Goal: Task Accomplishment & Management: Use online tool/utility

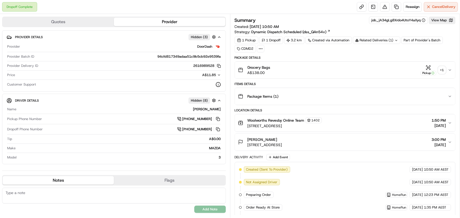
click at [168, 72] on div "+ 1" at bounding box center [441, 69] width 7 height 7
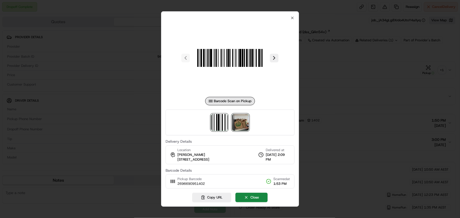
click at [168, 80] on img at bounding box center [240, 122] width 17 height 17
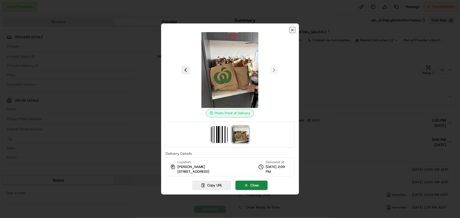
click at [168, 30] on icon "button" at bounding box center [292, 30] width 4 height 4
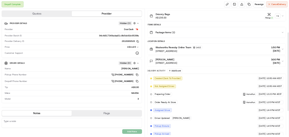
scroll to position [29, 0]
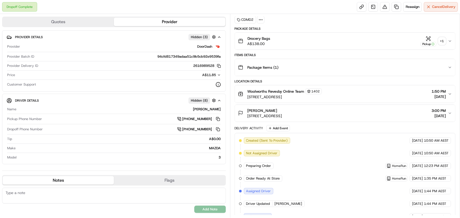
click at [168, 39] on div "+ 1" at bounding box center [441, 40] width 7 height 7
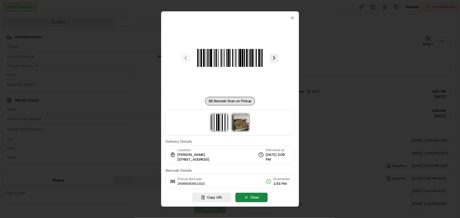
click at [168, 80] on img at bounding box center [240, 122] width 17 height 17
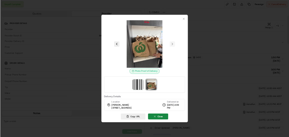
scroll to position [29, 0]
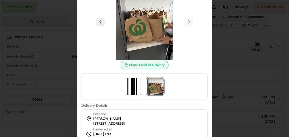
click at [60, 59] on div at bounding box center [144, 68] width 289 height 137
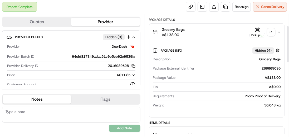
scroll to position [14, 0]
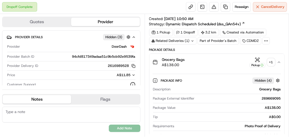
click at [168, 35] on div "1 Pickup 1 Dropoff 3.2 km Created via Automation Related Deliveries (1) Part of…" at bounding box center [217, 37] width 136 height 16
click at [168, 62] on div "+ 1" at bounding box center [271, 62] width 7 height 7
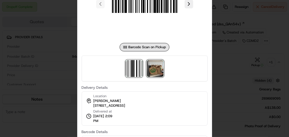
click at [150, 64] on img at bounding box center [155, 68] width 17 height 17
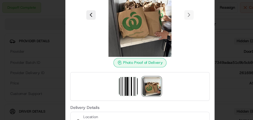
scroll to position [0, 0]
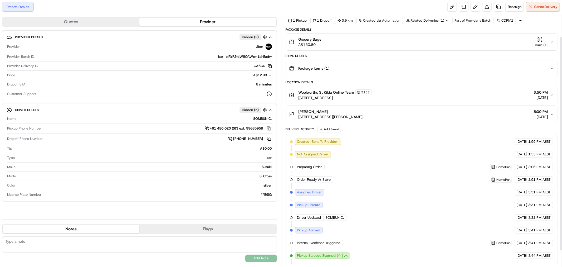
scroll to position [45, 0]
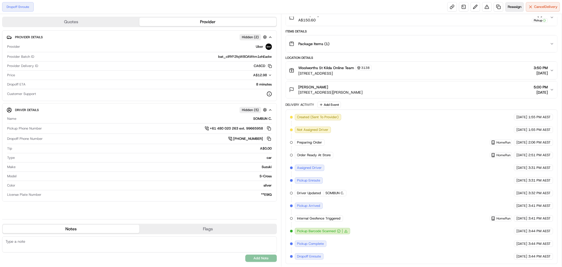
click at [253, 7] on span "Reassign" at bounding box center [515, 6] width 14 height 5
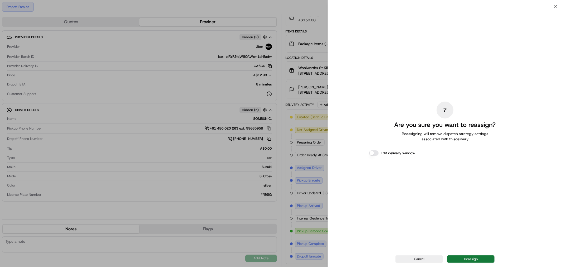
click at [253, 120] on button "Reassign" at bounding box center [470, 258] width 47 height 7
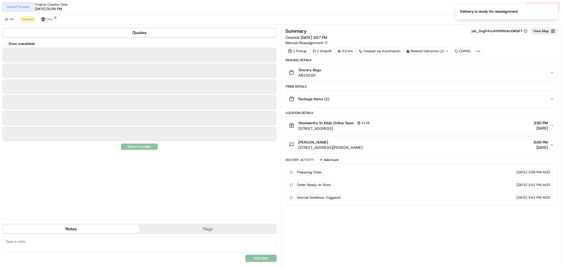
scroll to position [0, 0]
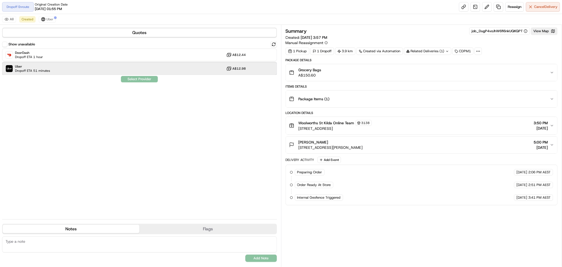
click at [124, 67] on div "Uber Dropoff ETA 51 minutes A$12.98" at bounding box center [139, 68] width 275 height 13
click at [143, 81] on button "Assign Provider" at bounding box center [139, 79] width 37 height 6
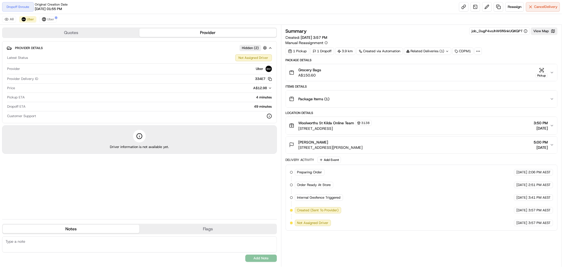
click at [79, 32] on button "Quotes" at bounding box center [71, 32] width 137 height 8
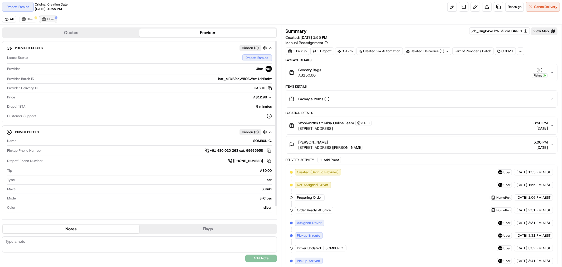
click at [45, 21] on button "Uber" at bounding box center [48, 19] width 17 height 6
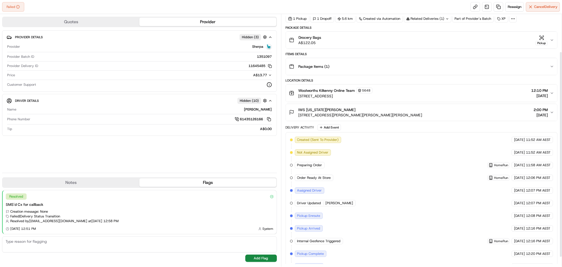
scroll to position [58, 0]
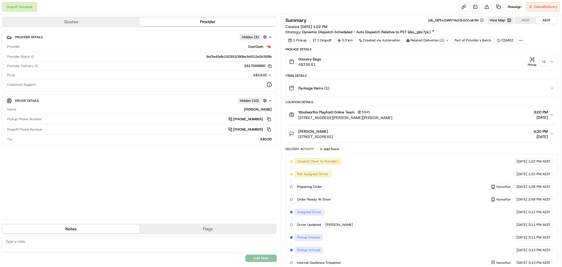
click at [546, 64] on div "+ 1" at bounding box center [544, 61] width 7 height 7
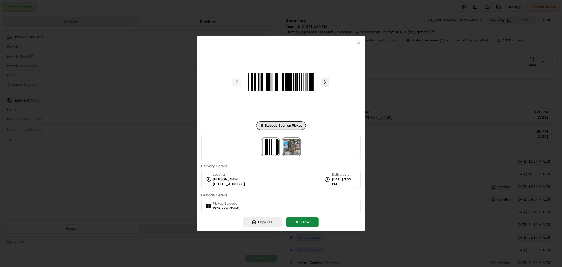
click at [292, 150] on img at bounding box center [291, 146] width 17 height 17
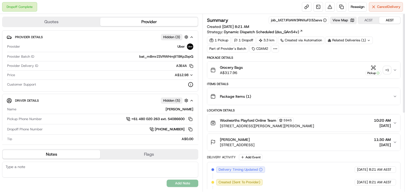
click at [388, 70] on div "+ 1" at bounding box center [386, 69] width 7 height 7
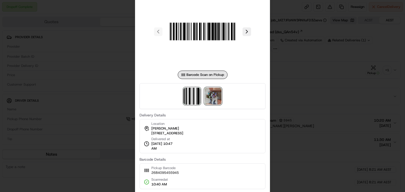
click at [218, 96] on img at bounding box center [213, 96] width 17 height 17
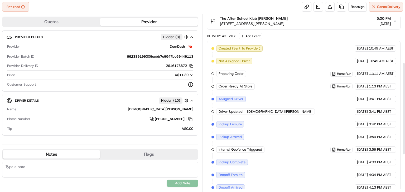
scroll to position [163, 0]
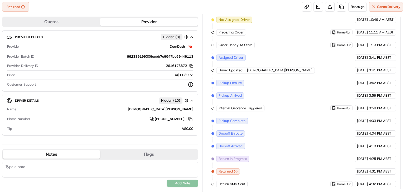
click at [85, 169] on textarea at bounding box center [100, 170] width 196 height 16
click at [112, 163] on textarea at bounding box center [100, 170] width 196 height 16
paste textarea "FOR [PERSON_NAME] [PERSON_NAME][GEOGRAPHIC_DATA], enter through the main school…"
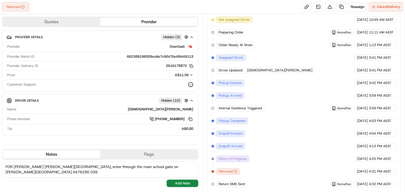
scroll to position [4, 0]
click at [161, 172] on textarea "FOR [PERSON_NAME] [PERSON_NAME][GEOGRAPHIC_DATA], enter through the main school…" at bounding box center [100, 170] width 196 height 16
type textarea "FOR [PERSON_NAME] [PERSON_NAME][GEOGRAPHIC_DATA], enter through the main school…"
click at [177, 182] on button "Add Note" at bounding box center [183, 183] width 32 height 7
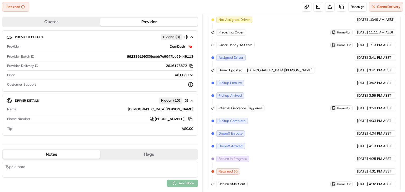
scroll to position [0, 0]
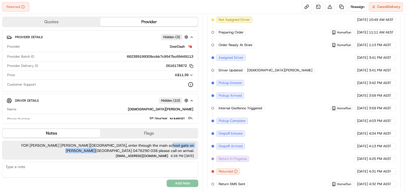
drag, startPoint x: 197, startPoint y: 148, endPoint x: 186, endPoint y: 159, distance: 16.6
click at [149, 147] on div "FOR [PERSON_NAME] [PERSON_NAME][GEOGRAPHIC_DATA], enter through the main school…" at bounding box center [100, 150] width 196 height 19
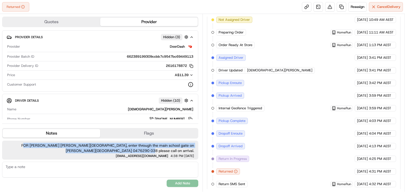
drag, startPoint x: 196, startPoint y: 150, endPoint x: 7, endPoint y: 144, distance: 188.8
click at [7, 144] on div "FOR [PERSON_NAME] [PERSON_NAME][GEOGRAPHIC_DATA], enter through the main school…" at bounding box center [100, 150] width 196 height 19
copy span "FOR [PERSON_NAME] [PERSON_NAME][GEOGRAPHIC_DATA], enter through the main school…"
click at [358, 9] on span "Reassign" at bounding box center [358, 6] width 14 height 5
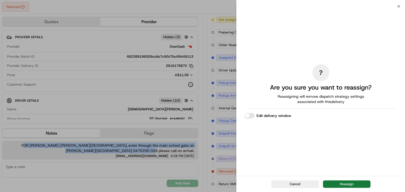
click at [345, 184] on button "Reassign" at bounding box center [346, 184] width 47 height 7
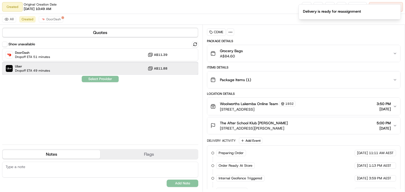
click at [101, 68] on div "Uber Dropoff ETA 49 minutes A$11.88" at bounding box center [100, 68] width 196 height 13
click at [99, 78] on button "Assign Provider" at bounding box center [99, 79] width 37 height 6
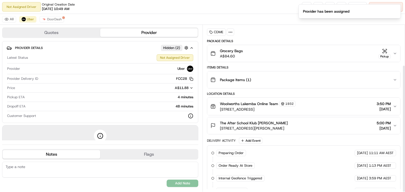
scroll to position [52, 0]
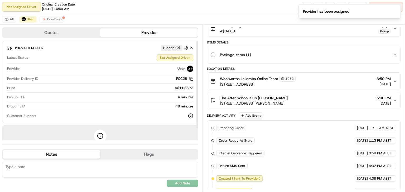
click at [87, 167] on textarea at bounding box center [100, 170] width 196 height 16
paste textarea "FOR [PERSON_NAME] [PERSON_NAME][GEOGRAPHIC_DATA], enter through the main school…"
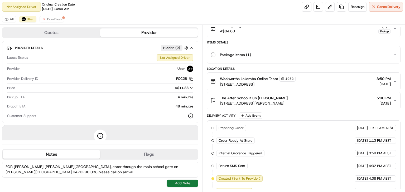
type textarea "FOR [PERSON_NAME] [PERSON_NAME][GEOGRAPHIC_DATA], enter through the main school…"
click at [182, 184] on button "Add Note" at bounding box center [183, 183] width 32 height 7
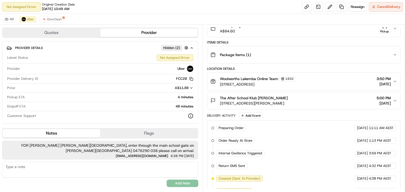
click at [110, 174] on textarea at bounding box center [100, 170] width 196 height 16
